Goal: Communication & Community: Participate in discussion

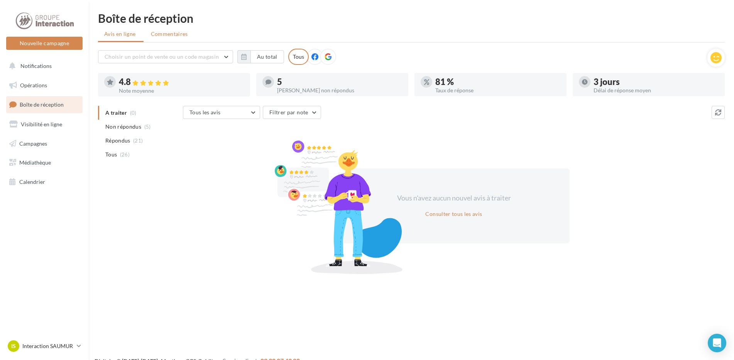
click at [156, 38] on li "Commentaires" at bounding box center [170, 34] width 51 height 14
